Goal: Transaction & Acquisition: Purchase product/service

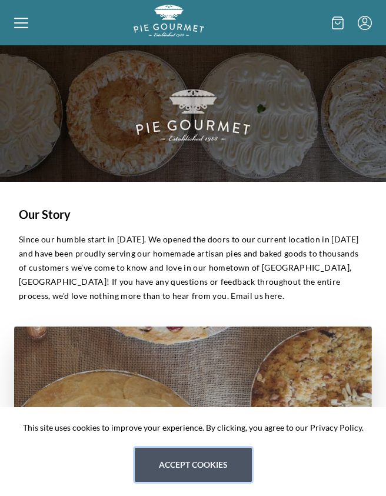
click at [225, 462] on button "Accept cookies" at bounding box center [193, 465] width 117 height 34
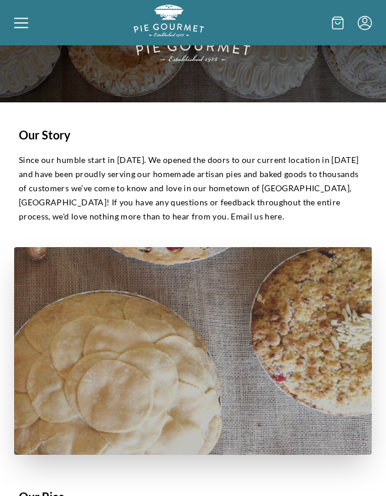
scroll to position [79, 0]
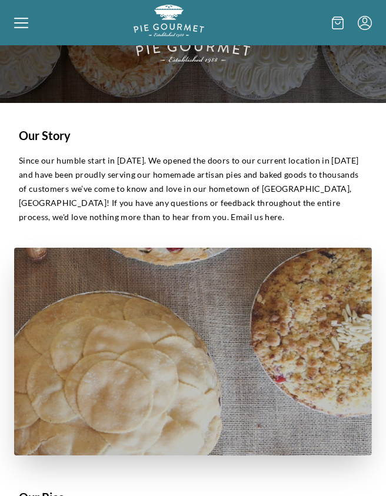
click at [20, 29] on icon at bounding box center [21, 23] width 14 height 14
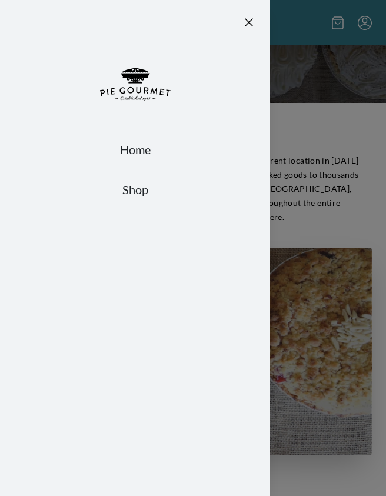
click at [145, 156] on link "Home" at bounding box center [135, 149] width 242 height 16
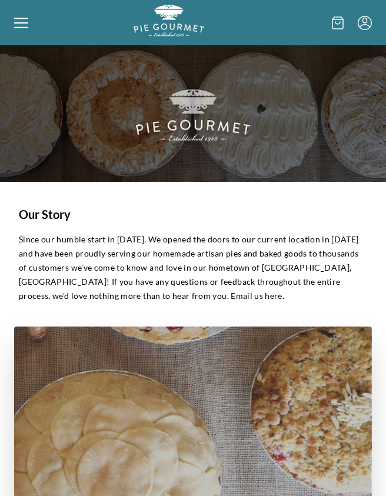
click at [21, 24] on icon at bounding box center [21, 23] width 14 height 14
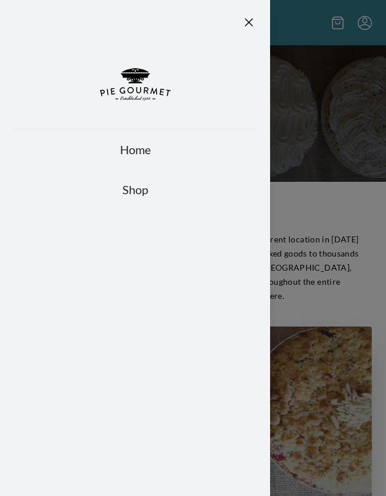
click at [149, 188] on link "Shop" at bounding box center [135, 189] width 242 height 16
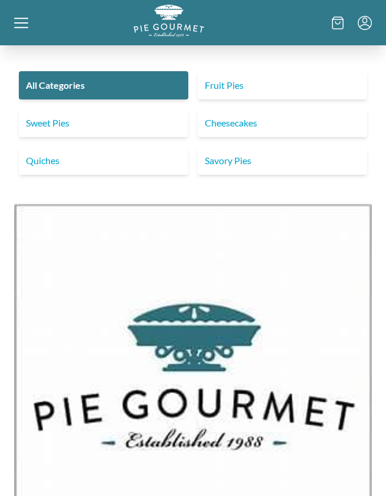
click at [63, 125] on link "Sweet Pies" at bounding box center [103, 123] width 169 height 28
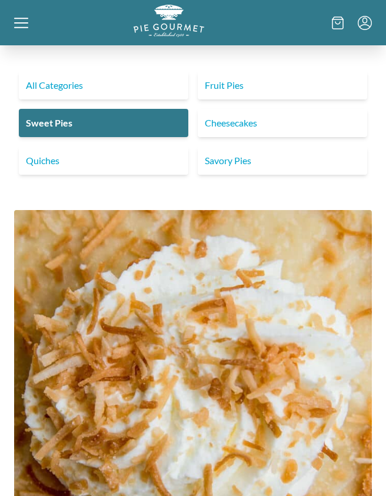
click at [233, 97] on link "Fruit Pies" at bounding box center [282, 85] width 169 height 28
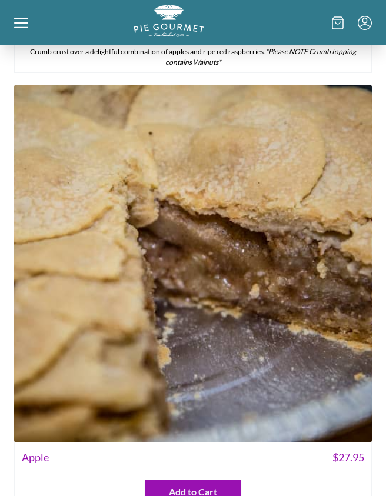
scroll to position [5740, 0]
